Goal: Check status: Check status

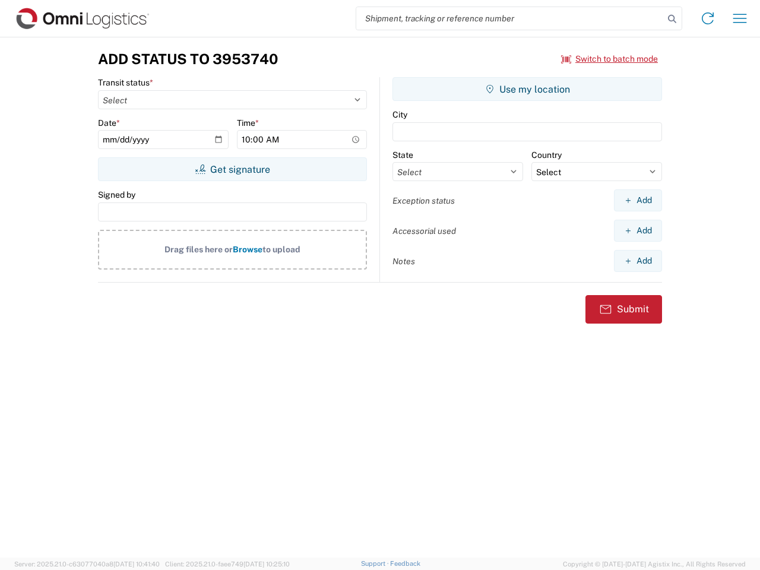
click at [510, 18] on input "search" at bounding box center [510, 18] width 308 height 23
click at [672, 19] on icon at bounding box center [672, 19] width 17 height 17
click at [708, 18] on icon at bounding box center [707, 18] width 19 height 19
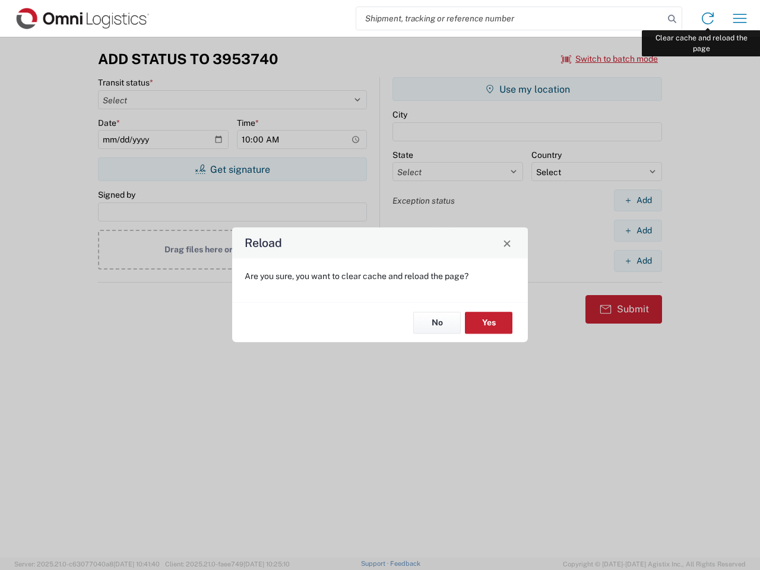
click at [740, 18] on div "Reload Are you sure, you want to clear cache and reload the page? No Yes" at bounding box center [380, 285] width 760 height 570
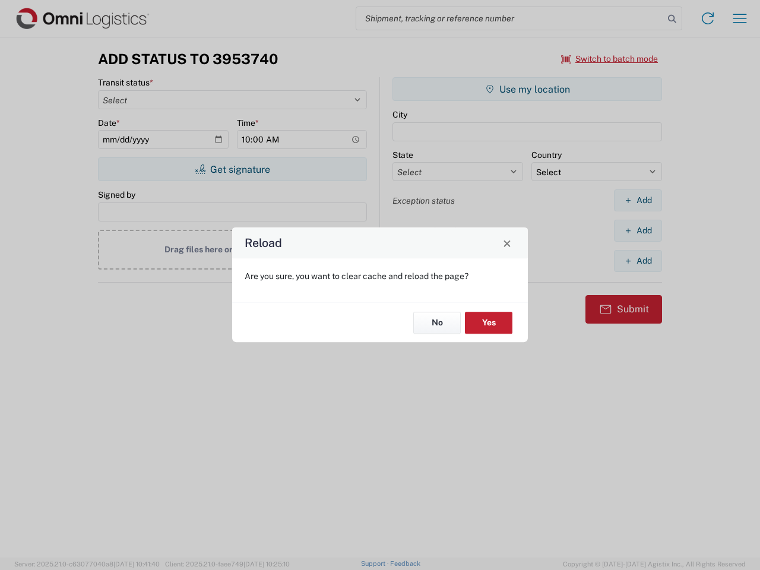
click at [610, 59] on div "Reload Are you sure, you want to clear cache and reload the page? No Yes" at bounding box center [380, 285] width 760 height 570
click at [232, 169] on div "Reload Are you sure, you want to clear cache and reload the page? No Yes" at bounding box center [380, 285] width 760 height 570
click at [527, 89] on div "Reload Are you sure, you want to clear cache and reload the page? No Yes" at bounding box center [380, 285] width 760 height 570
click at [638, 200] on div "Reload Are you sure, you want to clear cache and reload the page? No Yes" at bounding box center [380, 285] width 760 height 570
click at [638, 230] on div "Reload Are you sure, you want to clear cache and reload the page? No Yes" at bounding box center [380, 285] width 760 height 570
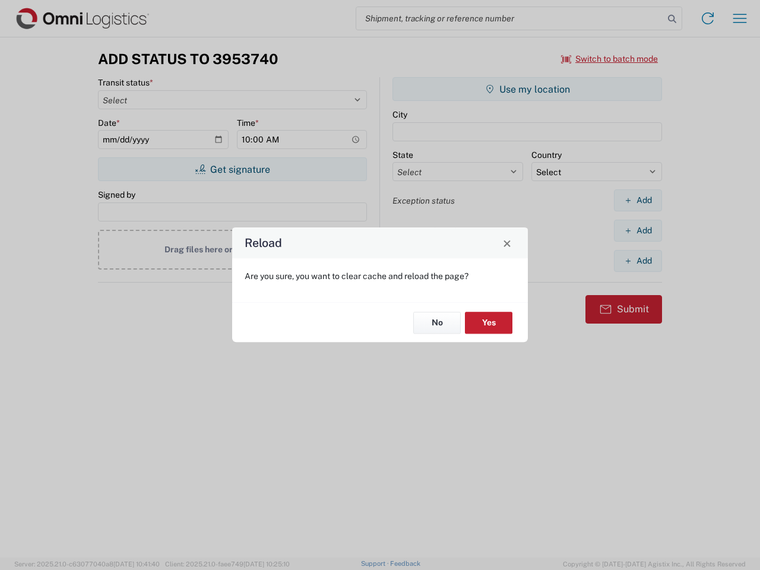
click at [638, 261] on div "Reload Are you sure, you want to clear cache and reload the page? No Yes" at bounding box center [380, 285] width 760 height 570
